Goal: Information Seeking & Learning: Understand process/instructions

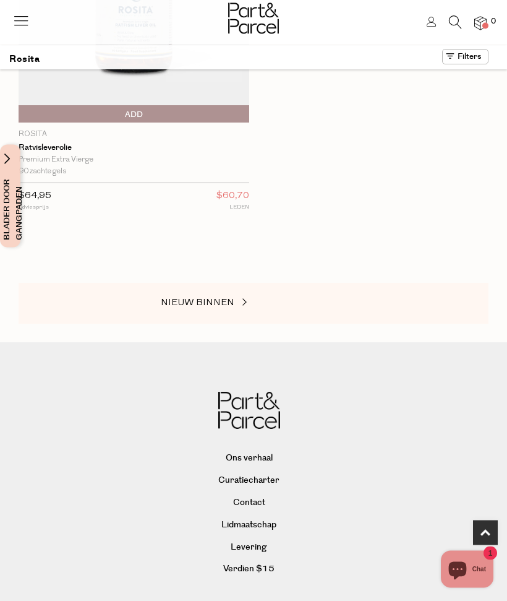
scroll to position [853, 0]
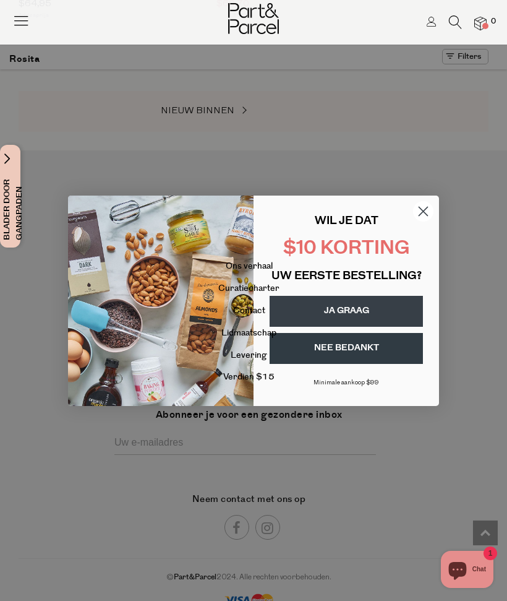
click at [423, 203] on circle "Dialoog sluiten" at bounding box center [423, 210] width 20 height 20
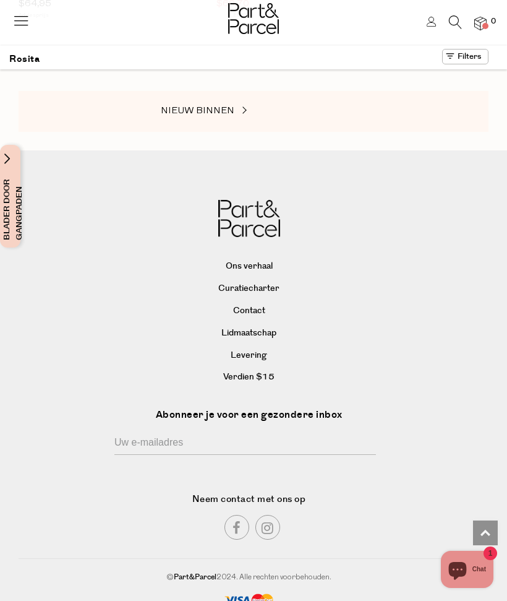
click at [263, 349] on font "Levering" at bounding box center [249, 355] width 36 height 12
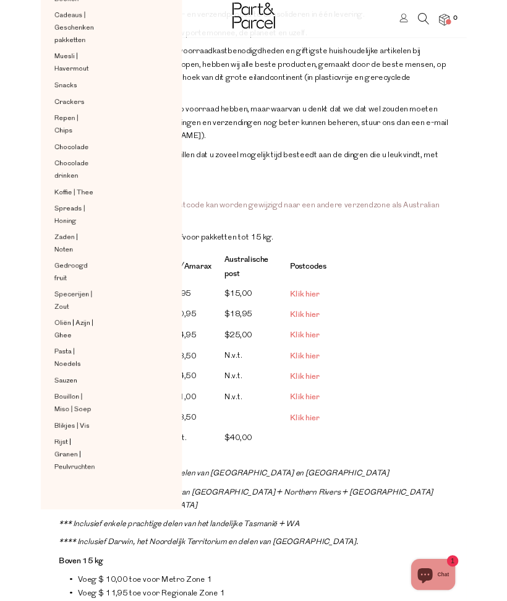
scroll to position [106, 0]
